Goal: Information Seeking & Learning: Learn about a topic

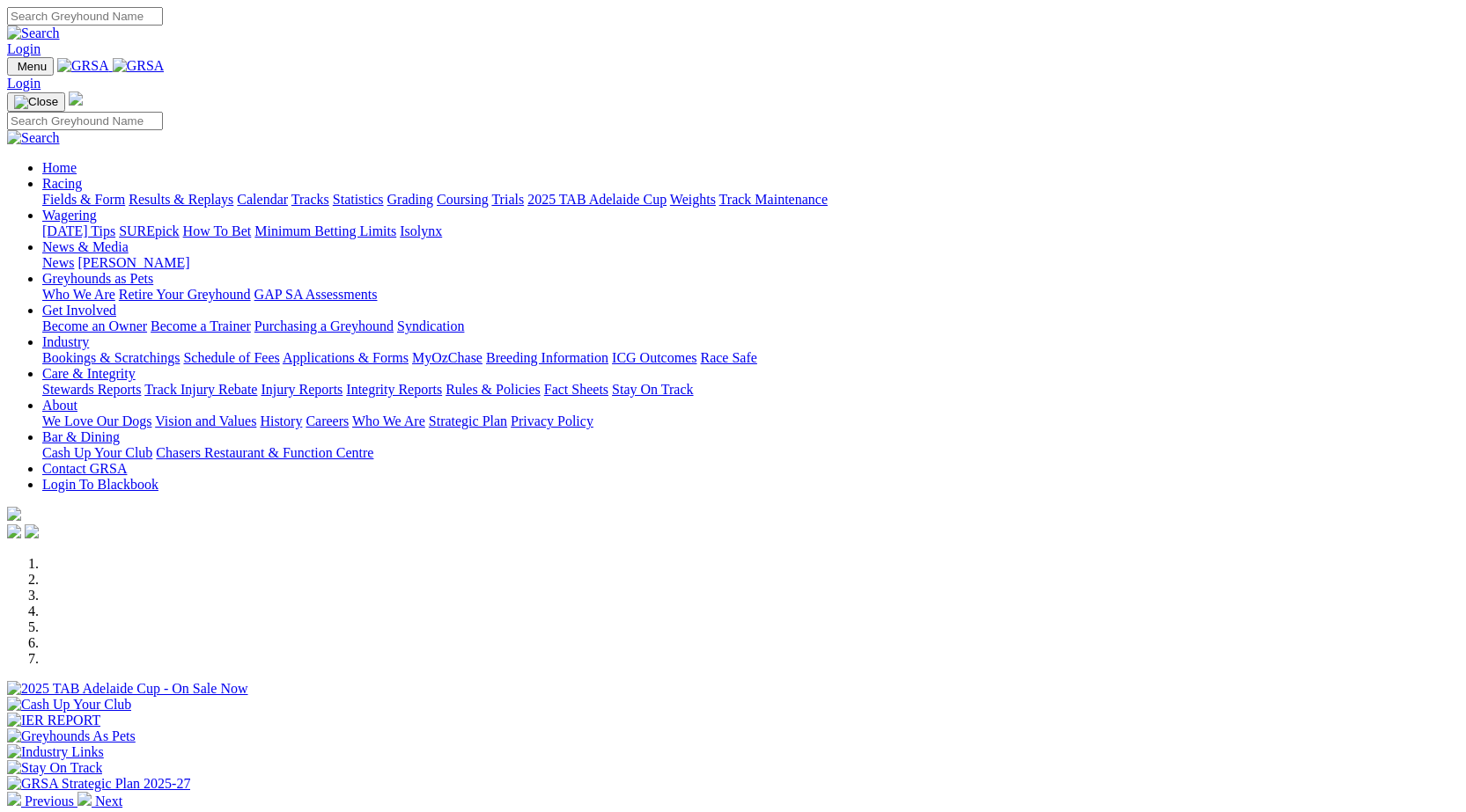
click at [288, 192] on link "Calendar" at bounding box center [262, 200] width 51 height 15
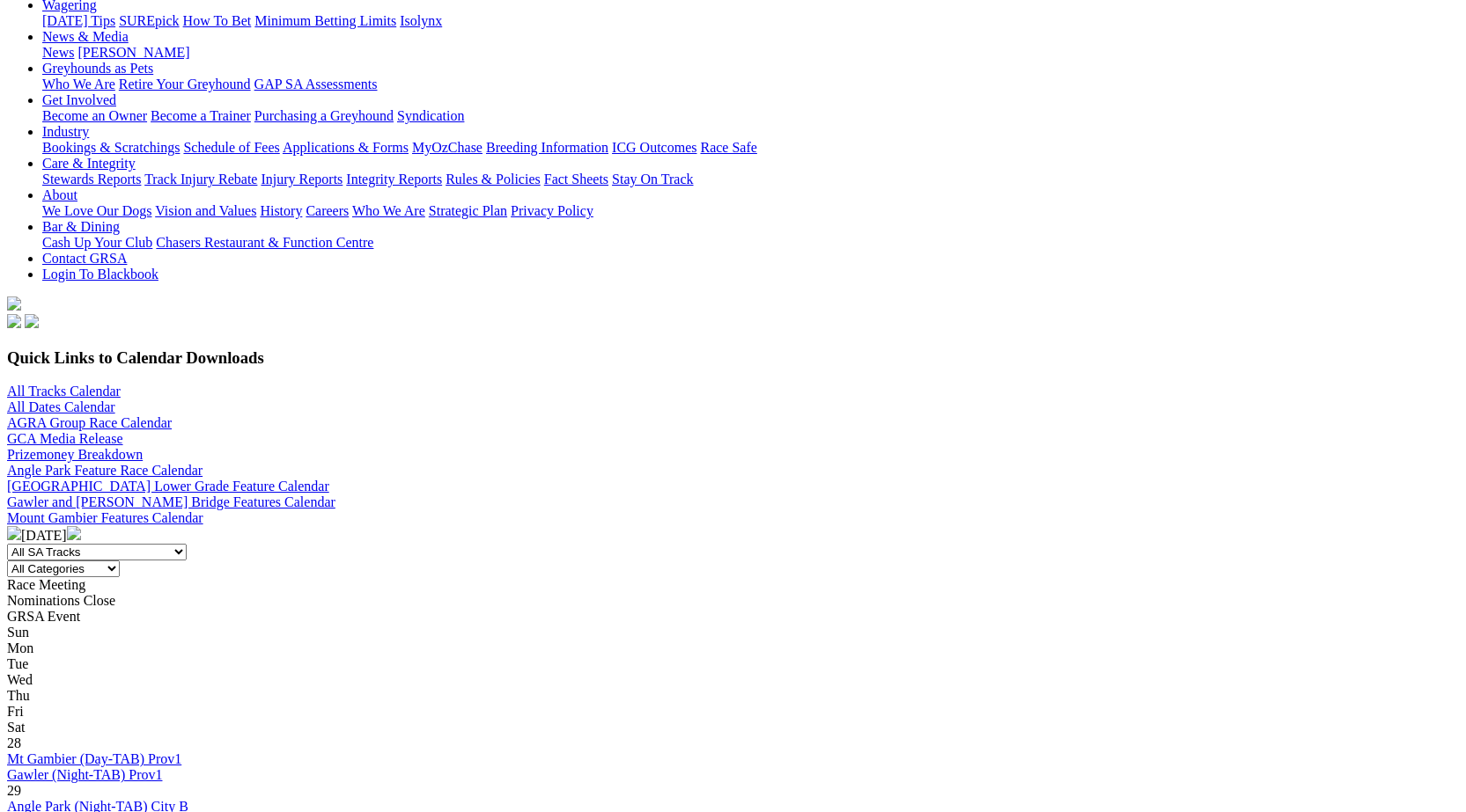
scroll to position [264, 0]
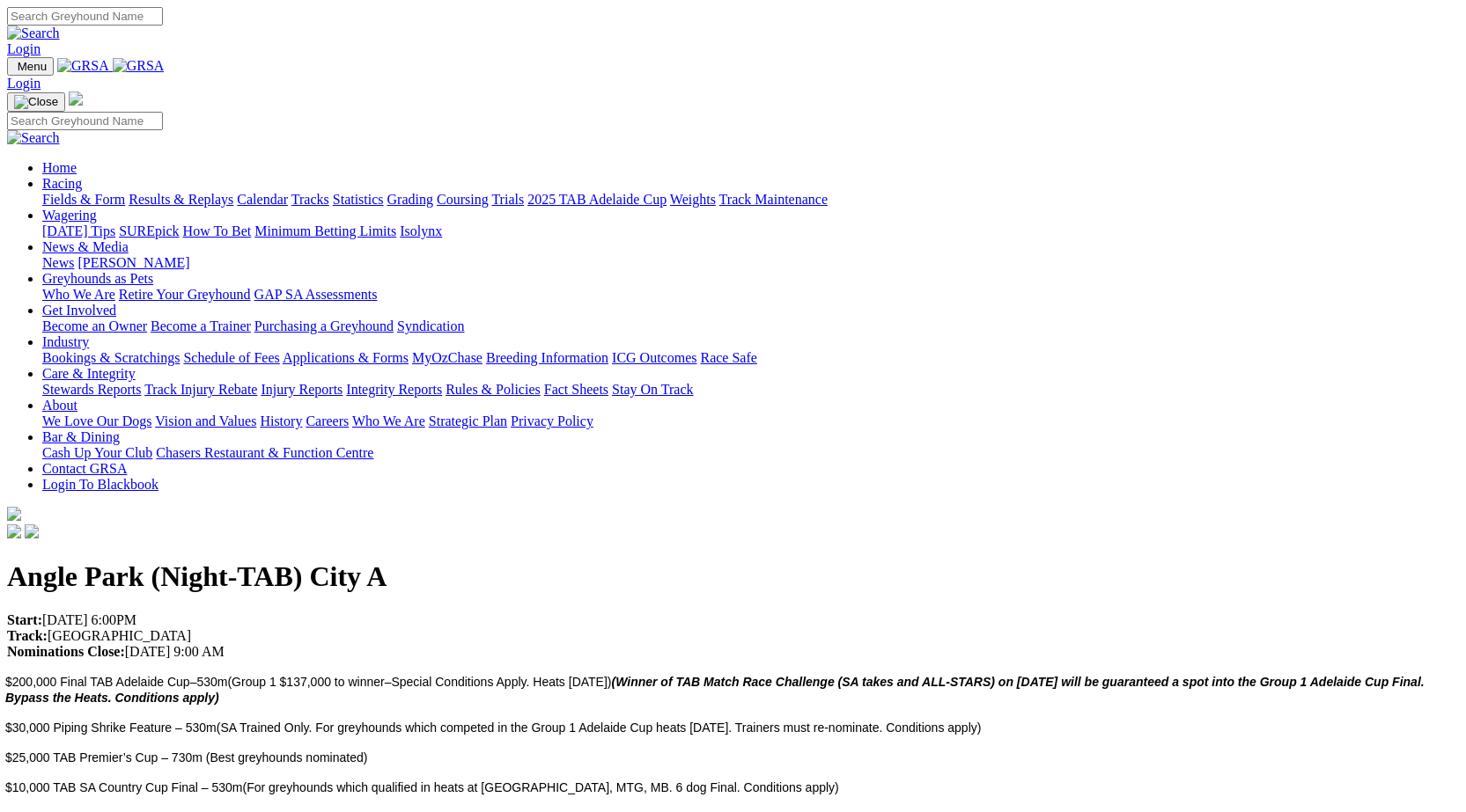
click at [82, 176] on link "Racing" at bounding box center [62, 184] width 40 height 15
click at [125, 192] on link "Fields & Form" at bounding box center [84, 200] width 83 height 15
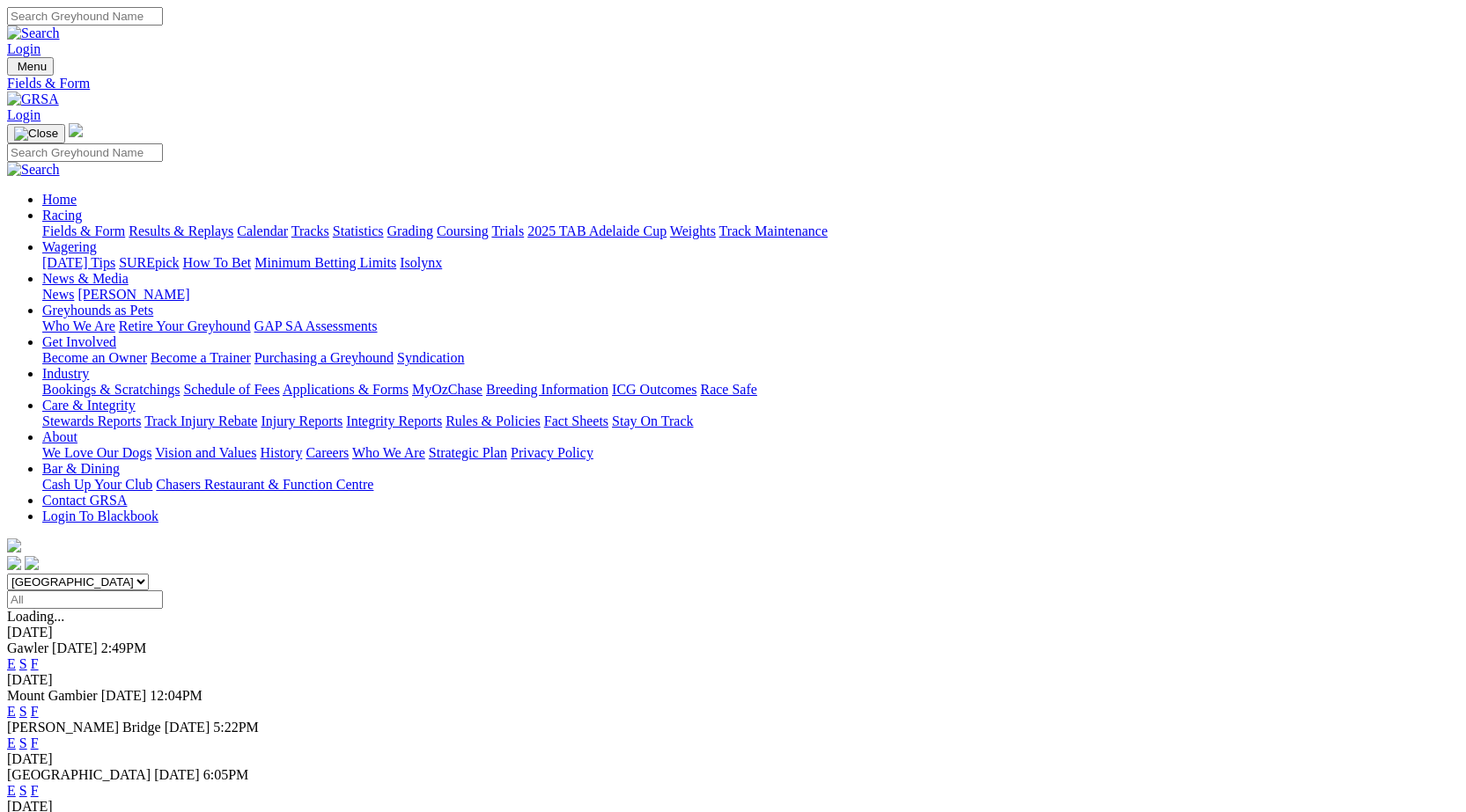
click at [39, 784] on link "F" at bounding box center [35, 791] width 8 height 15
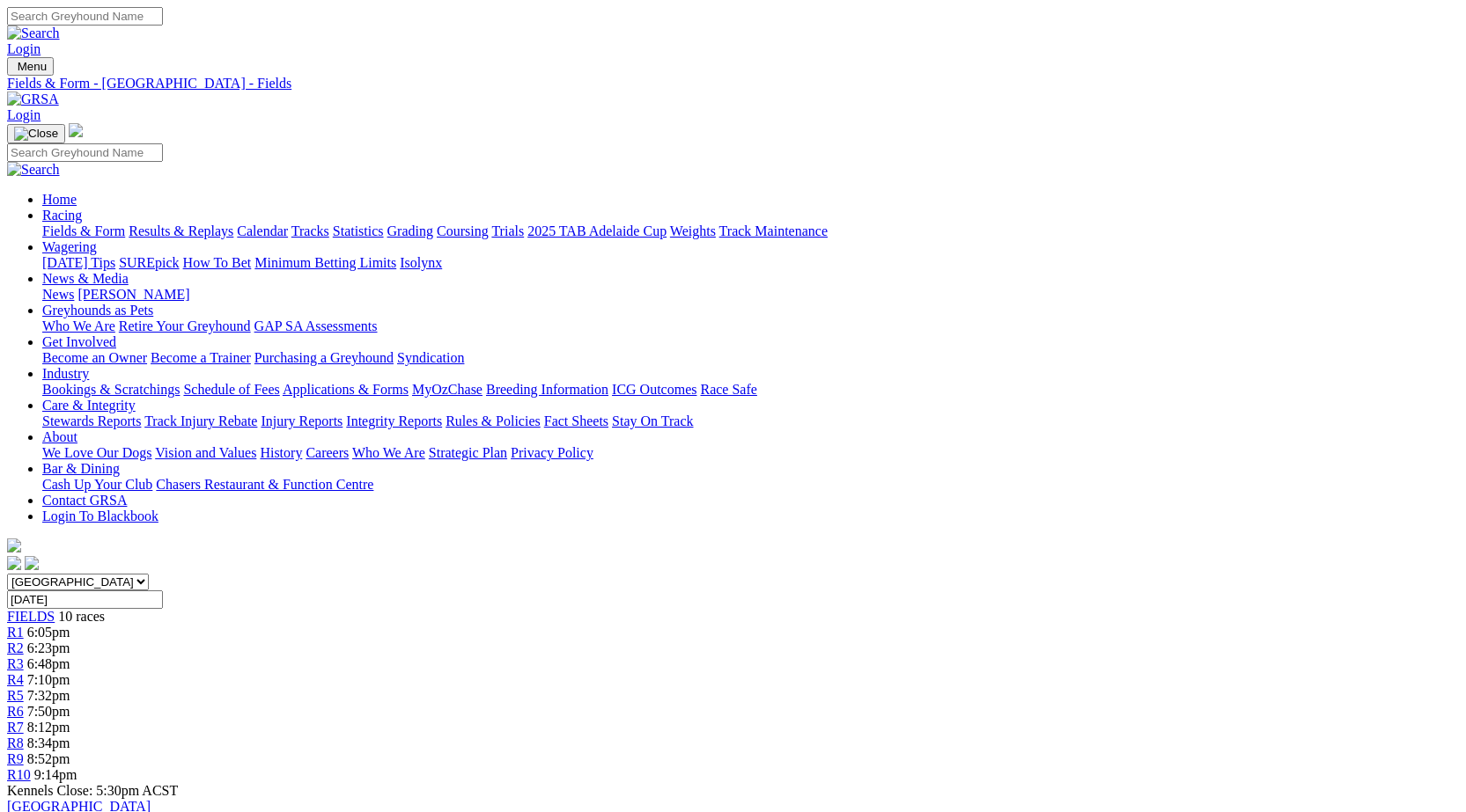
click at [234, 223] on link "Results & Replays" at bounding box center [180, 231] width 105 height 15
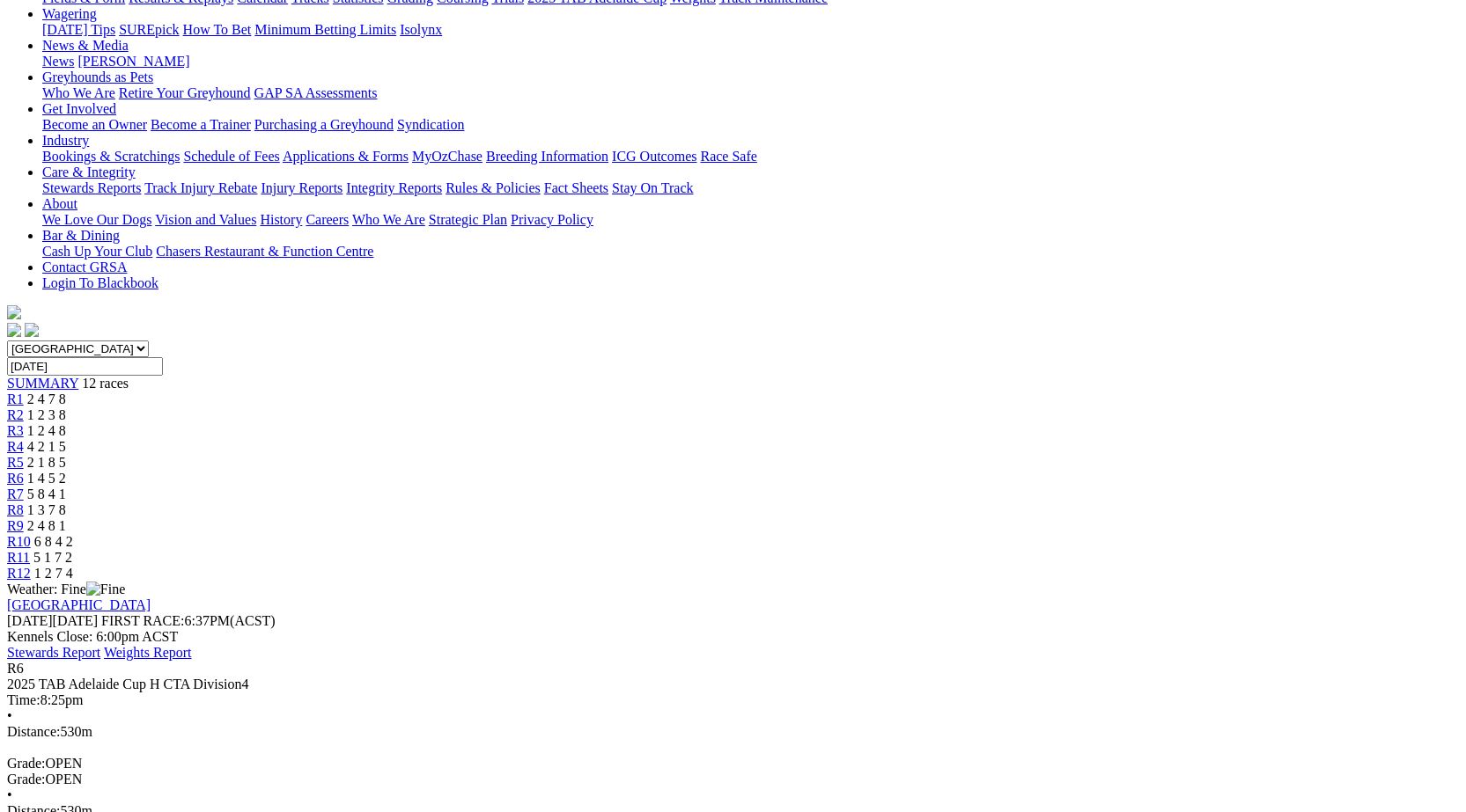
scroll to position [264, 0]
